Goal: Information Seeking & Learning: Learn about a topic

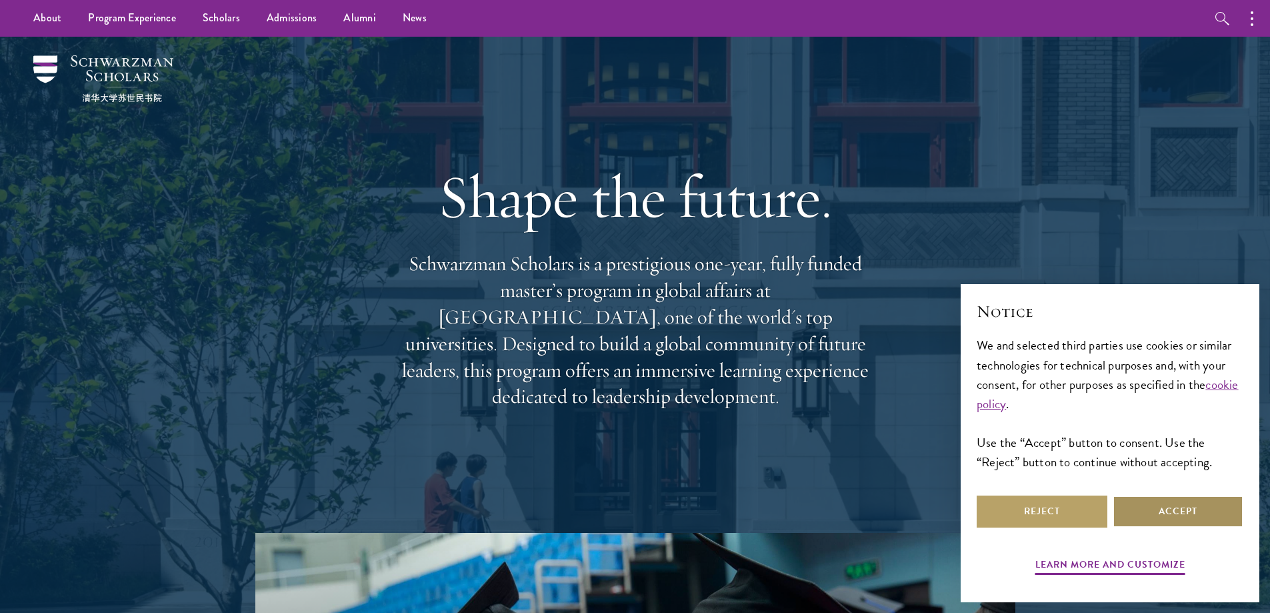
click at [1158, 514] on button "Accept" at bounding box center [1178, 511] width 131 height 32
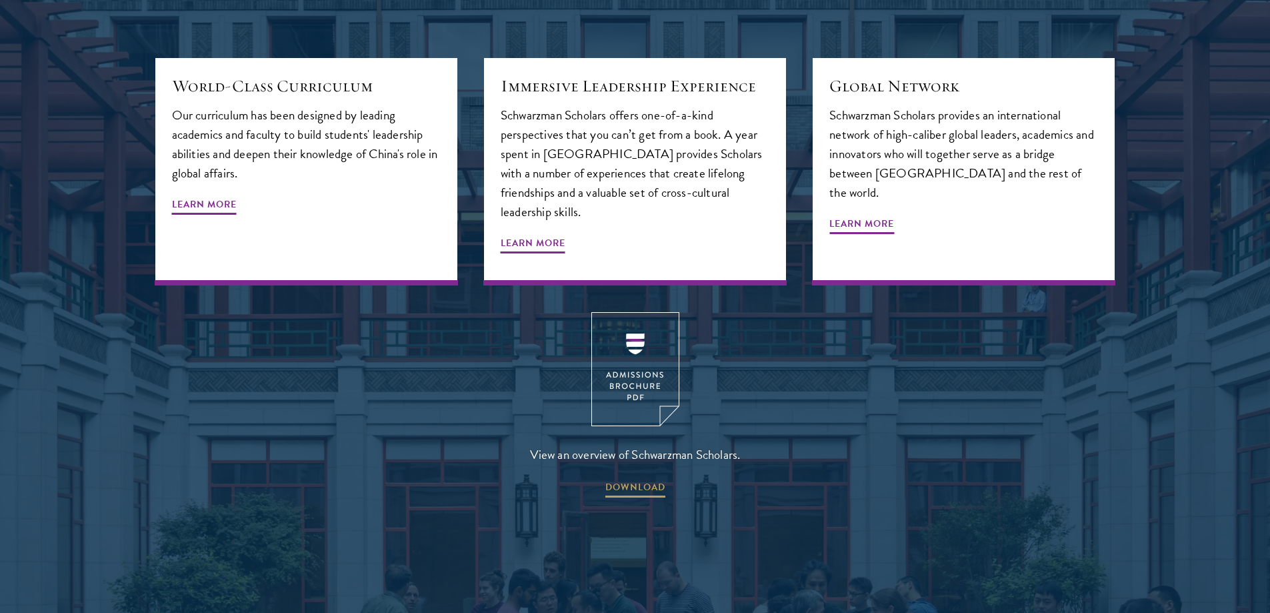
scroll to position [1734, 0]
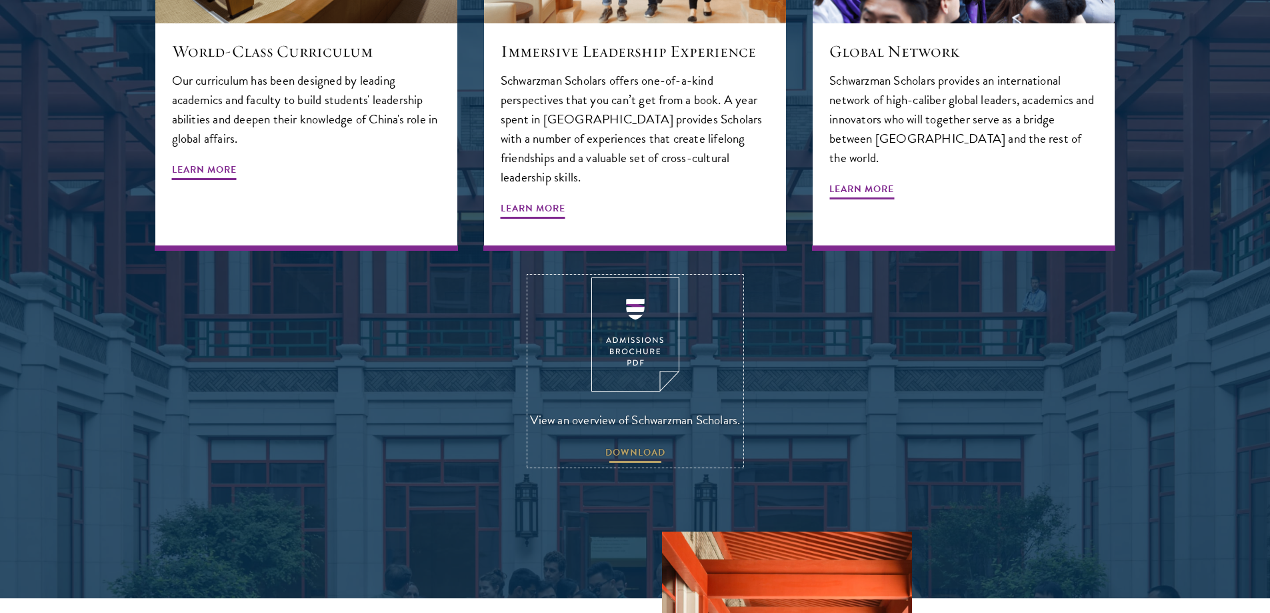
click at [635, 444] on span "DOWNLOAD" at bounding box center [635, 454] width 60 height 21
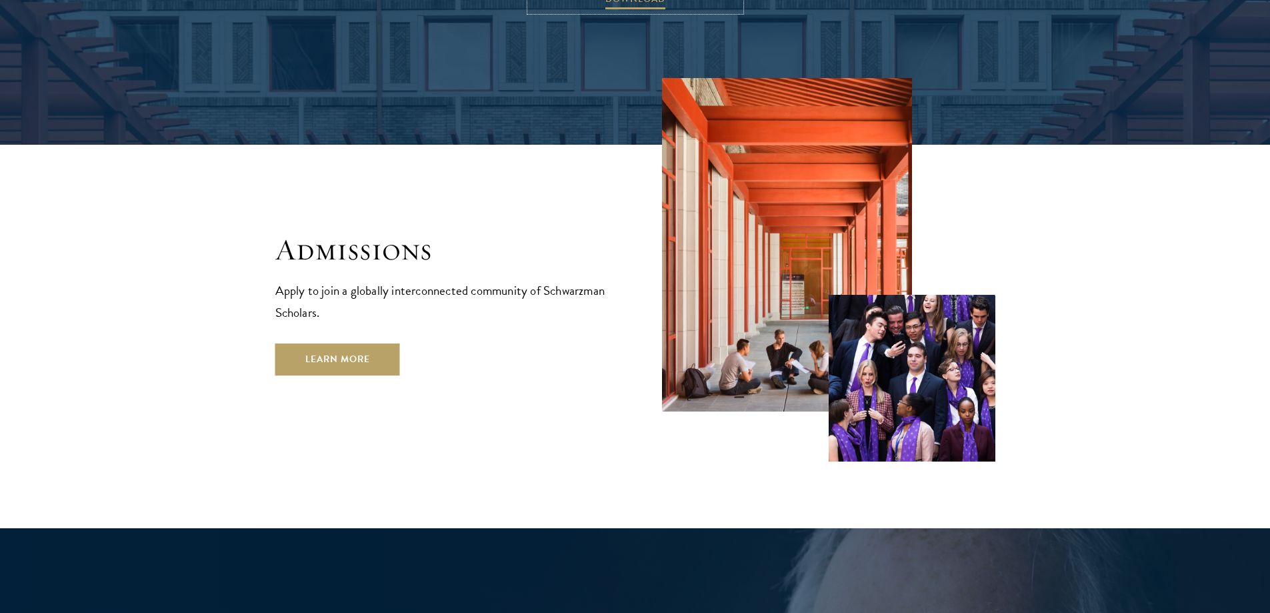
scroll to position [2267, 0]
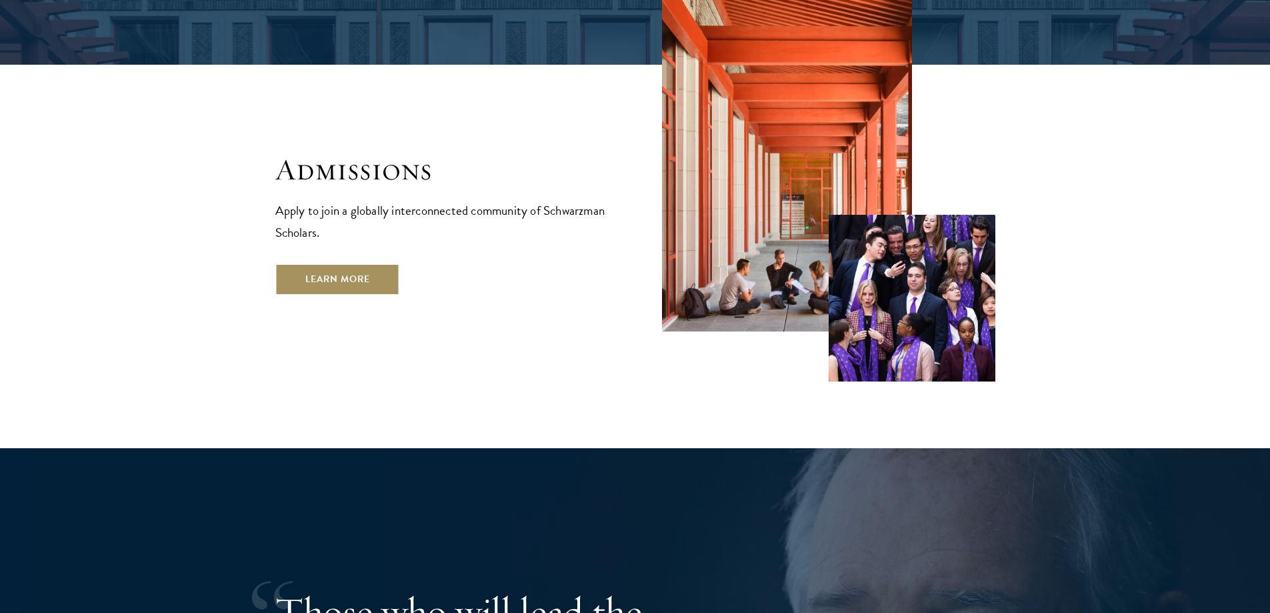
click at [354, 263] on link "Learn More" at bounding box center [337, 279] width 125 height 32
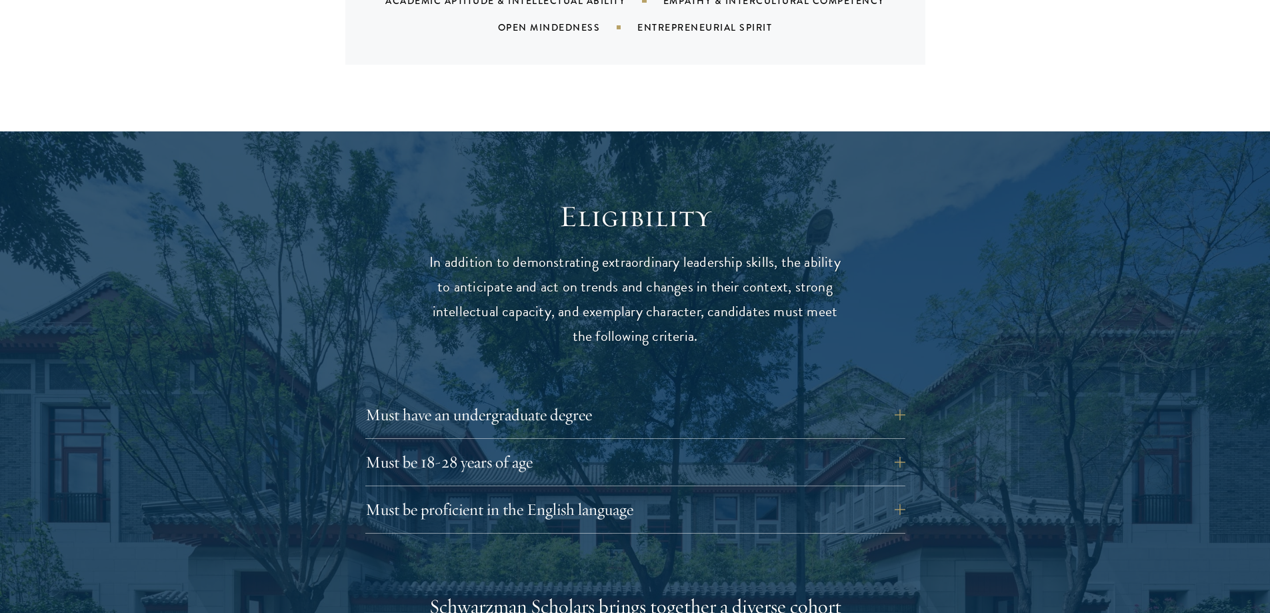
scroll to position [1800, 0]
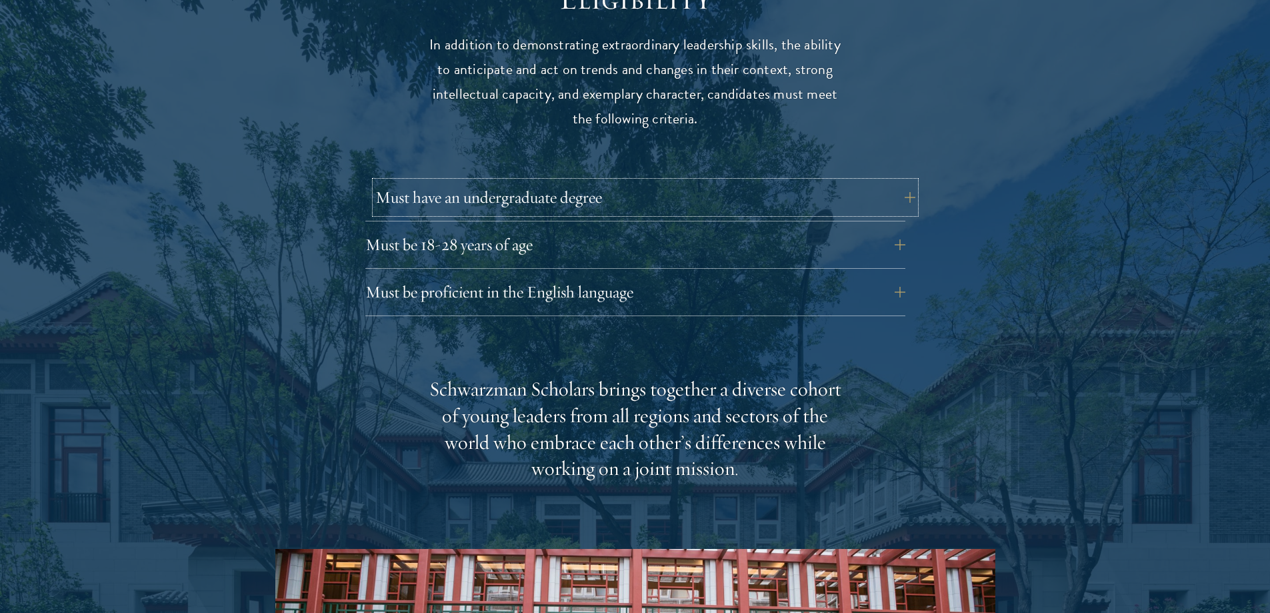
click at [898, 183] on button "Must have an undergraduate degree" at bounding box center [645, 197] width 540 height 32
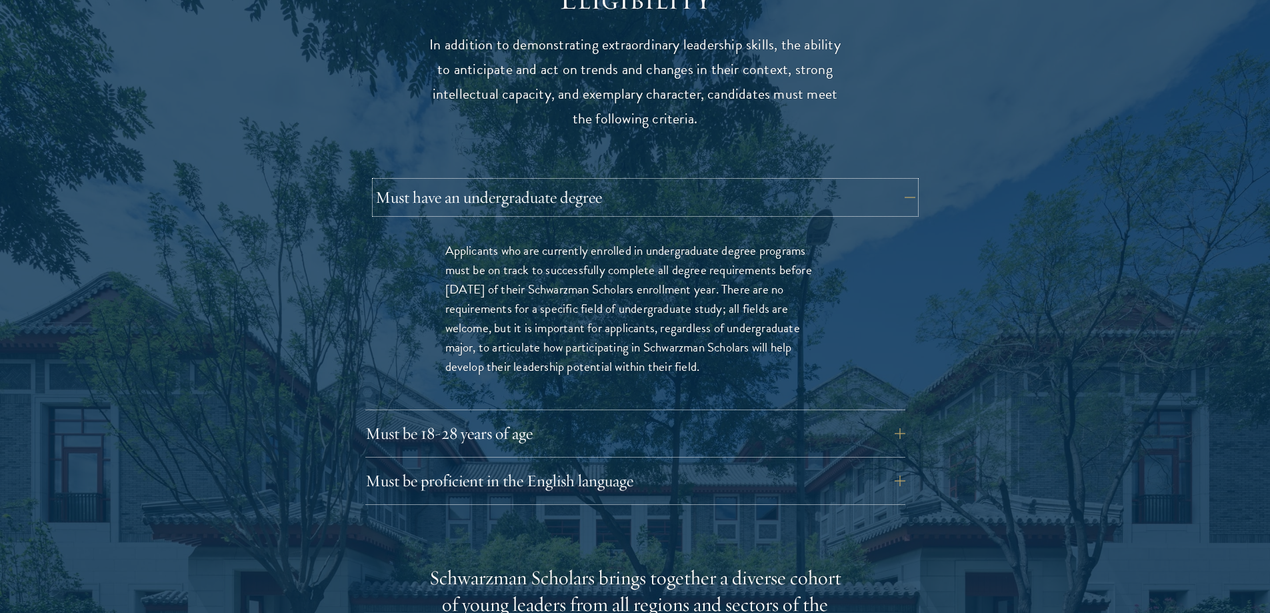
click at [898, 183] on button "Must have an undergraduate degree" at bounding box center [645, 197] width 540 height 32
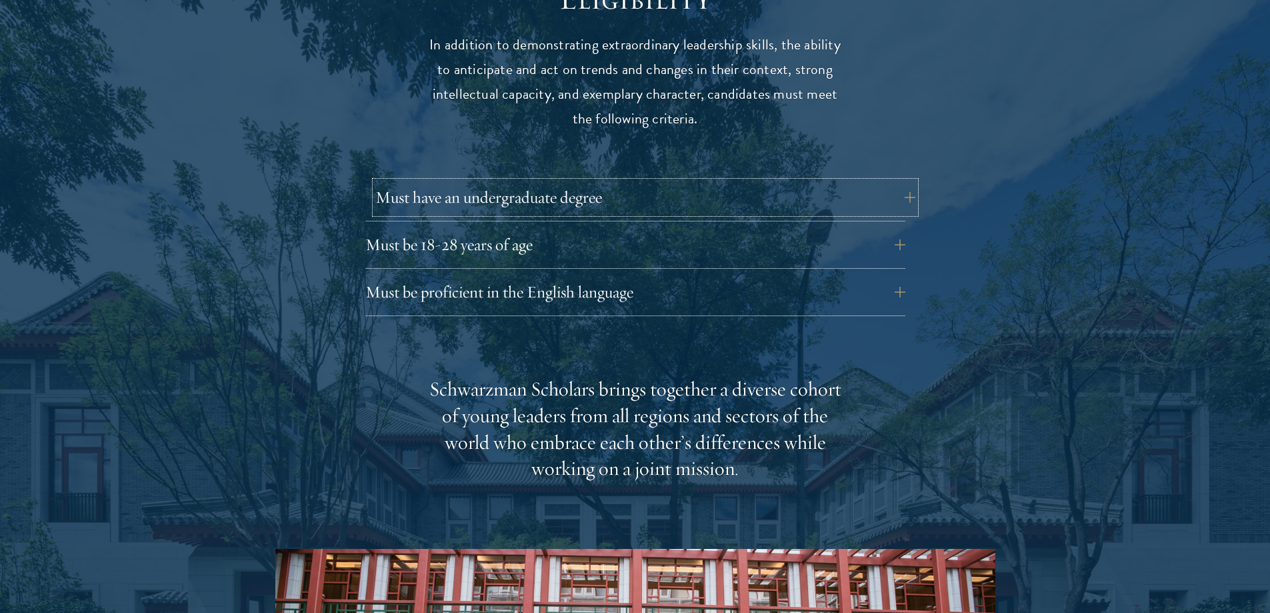
click at [898, 183] on button "Must have an undergraduate degree" at bounding box center [645, 197] width 540 height 32
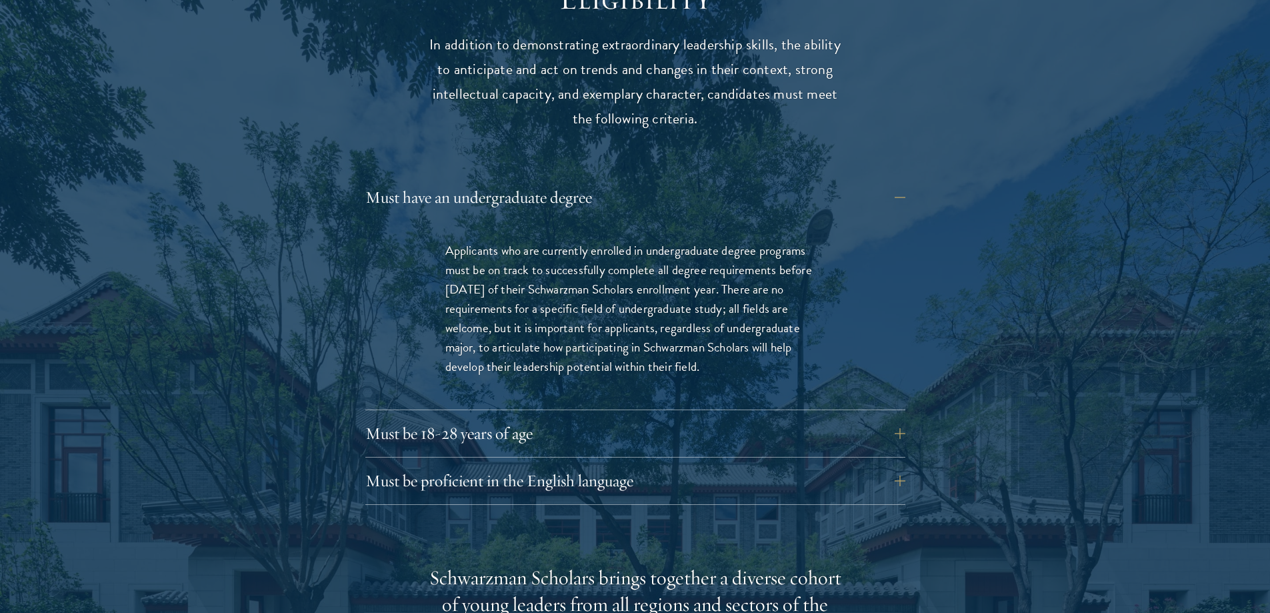
drag, startPoint x: 451, startPoint y: 224, endPoint x: 712, endPoint y: 335, distance: 284.1
click at [712, 335] on p "Applicants who are currently enrolled in undergraduate degree programs must be …" at bounding box center [635, 308] width 380 height 135
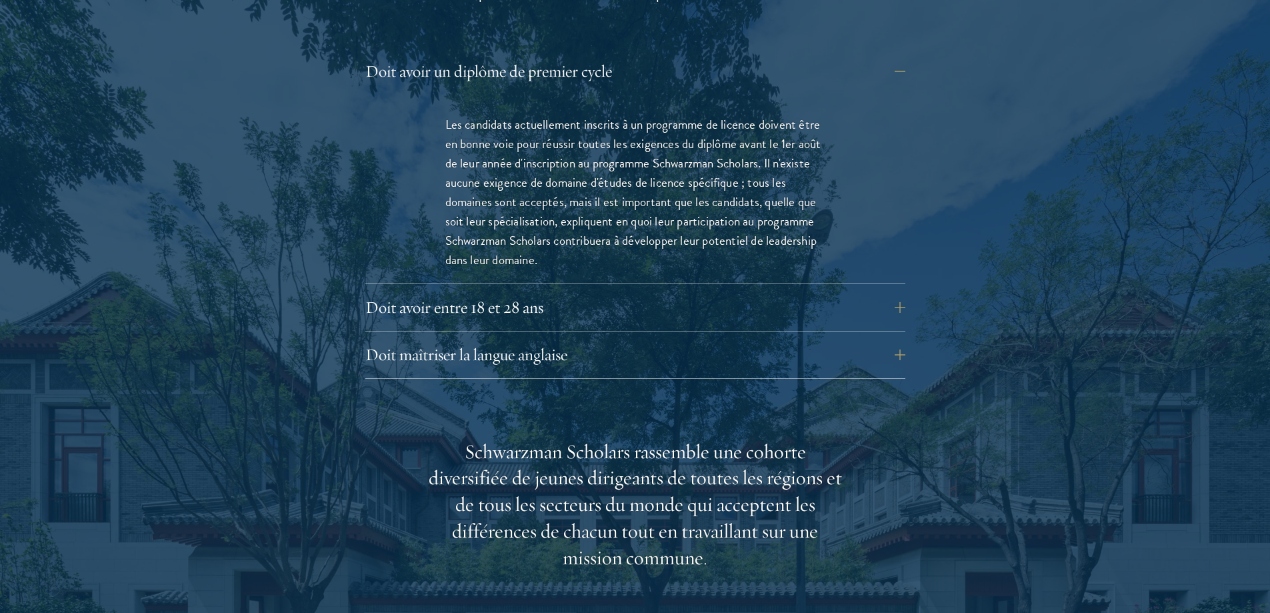
scroll to position [2063, 0]
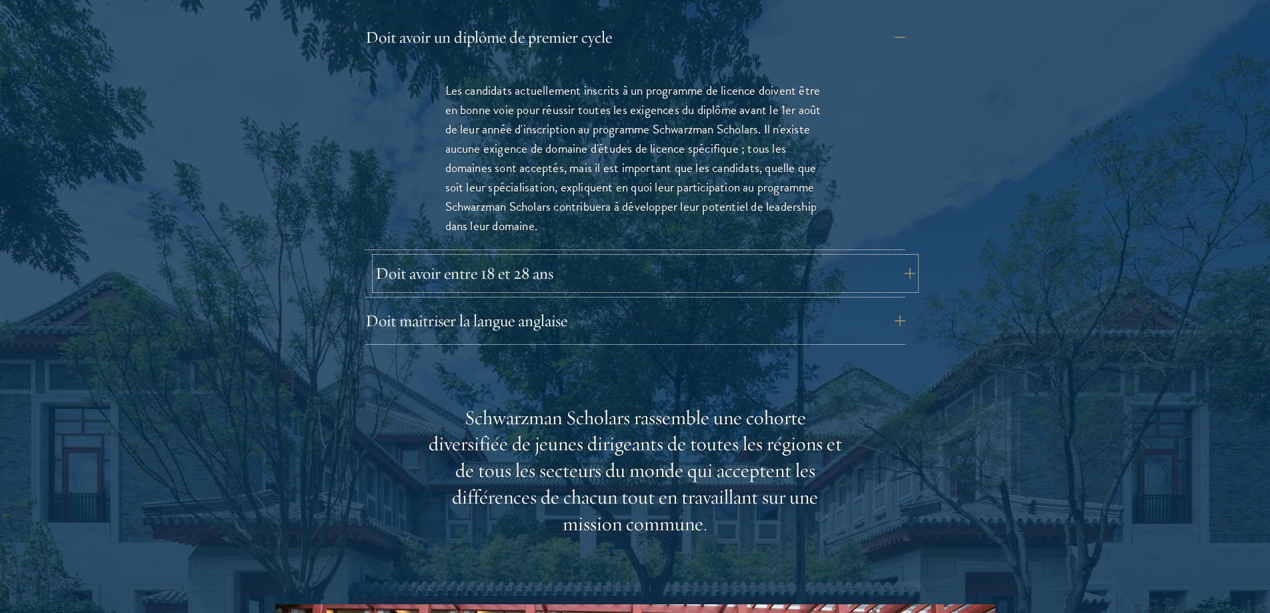
click at [904, 276] on button "Doit avoir entre 18 et 28 ans" at bounding box center [645, 273] width 540 height 32
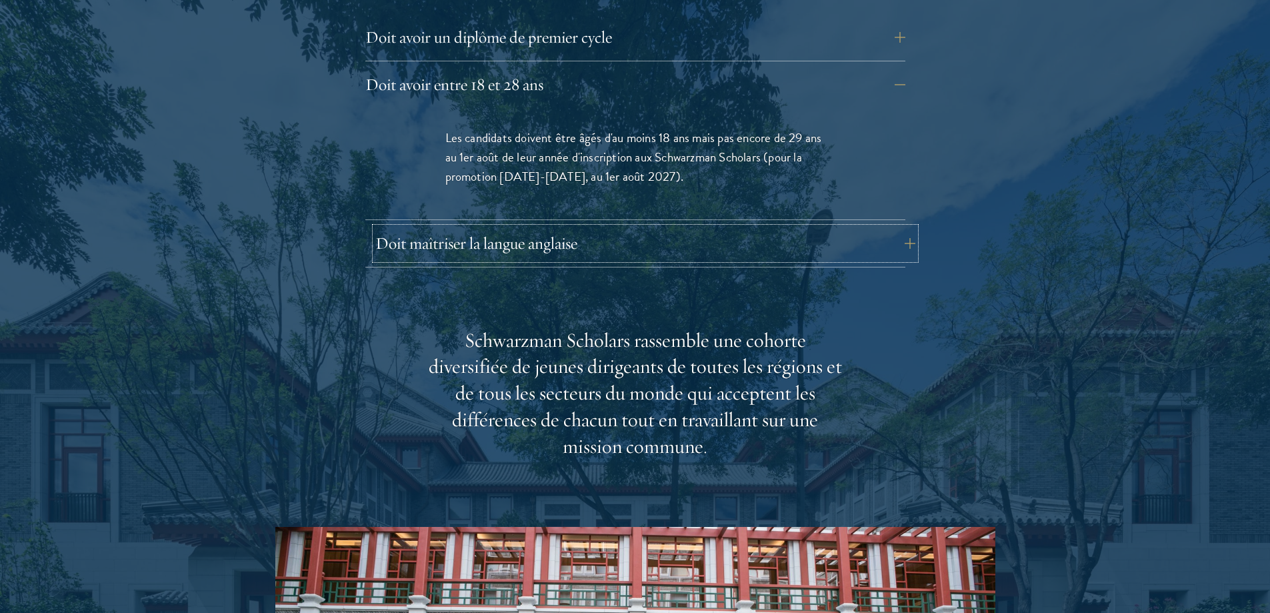
click at [885, 240] on button "Doit maîtriser la langue anglaise" at bounding box center [645, 243] width 540 height 32
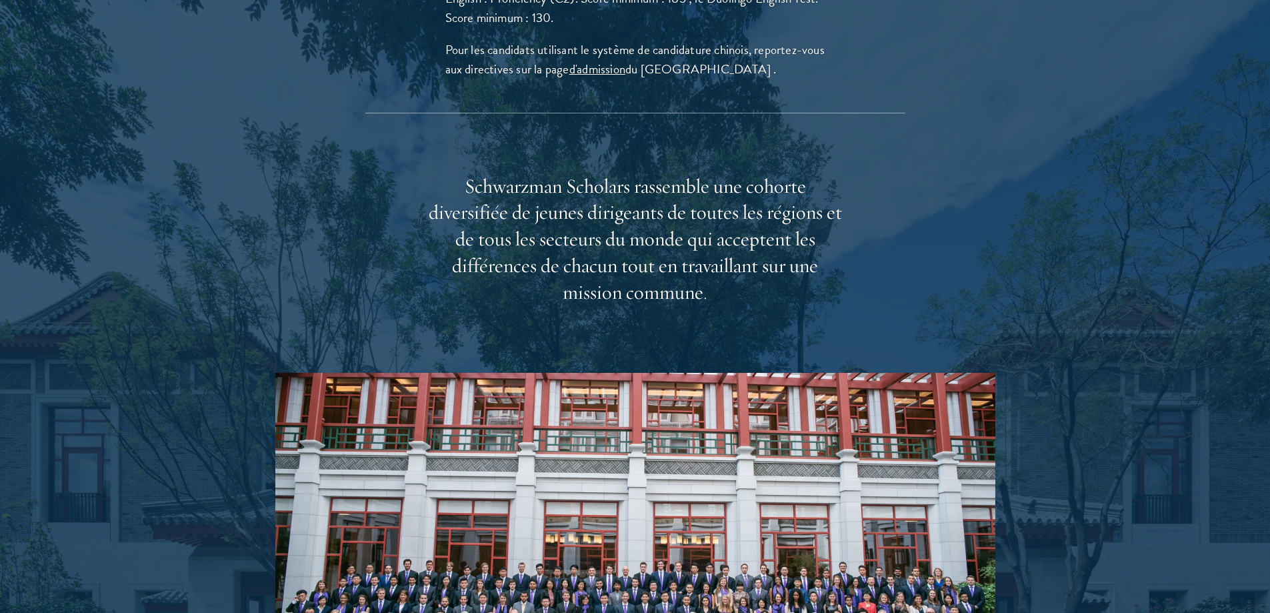
scroll to position [2463, 0]
